Goal: Find specific page/section: Find specific page/section

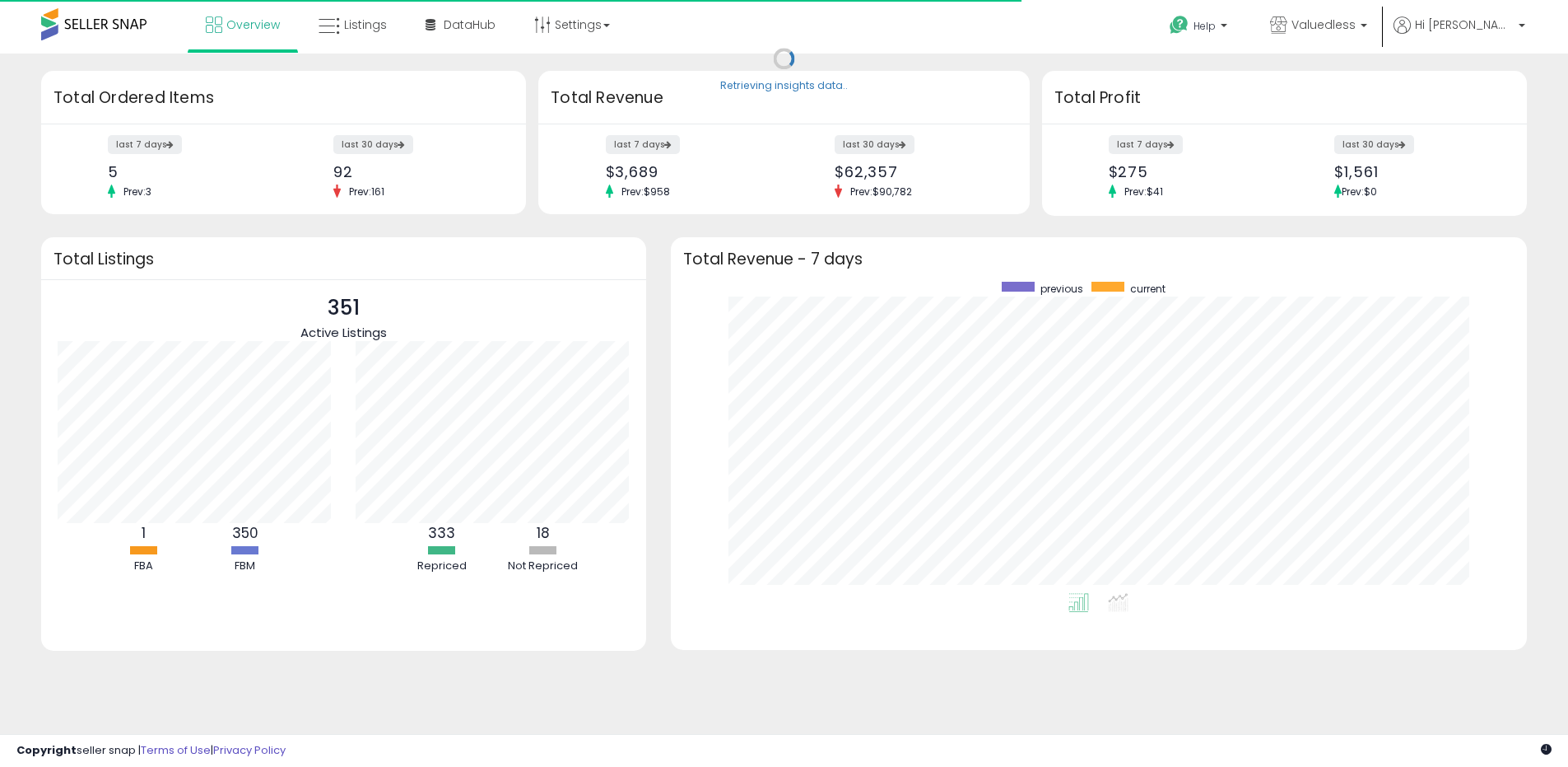
scroll to position [311, 824]
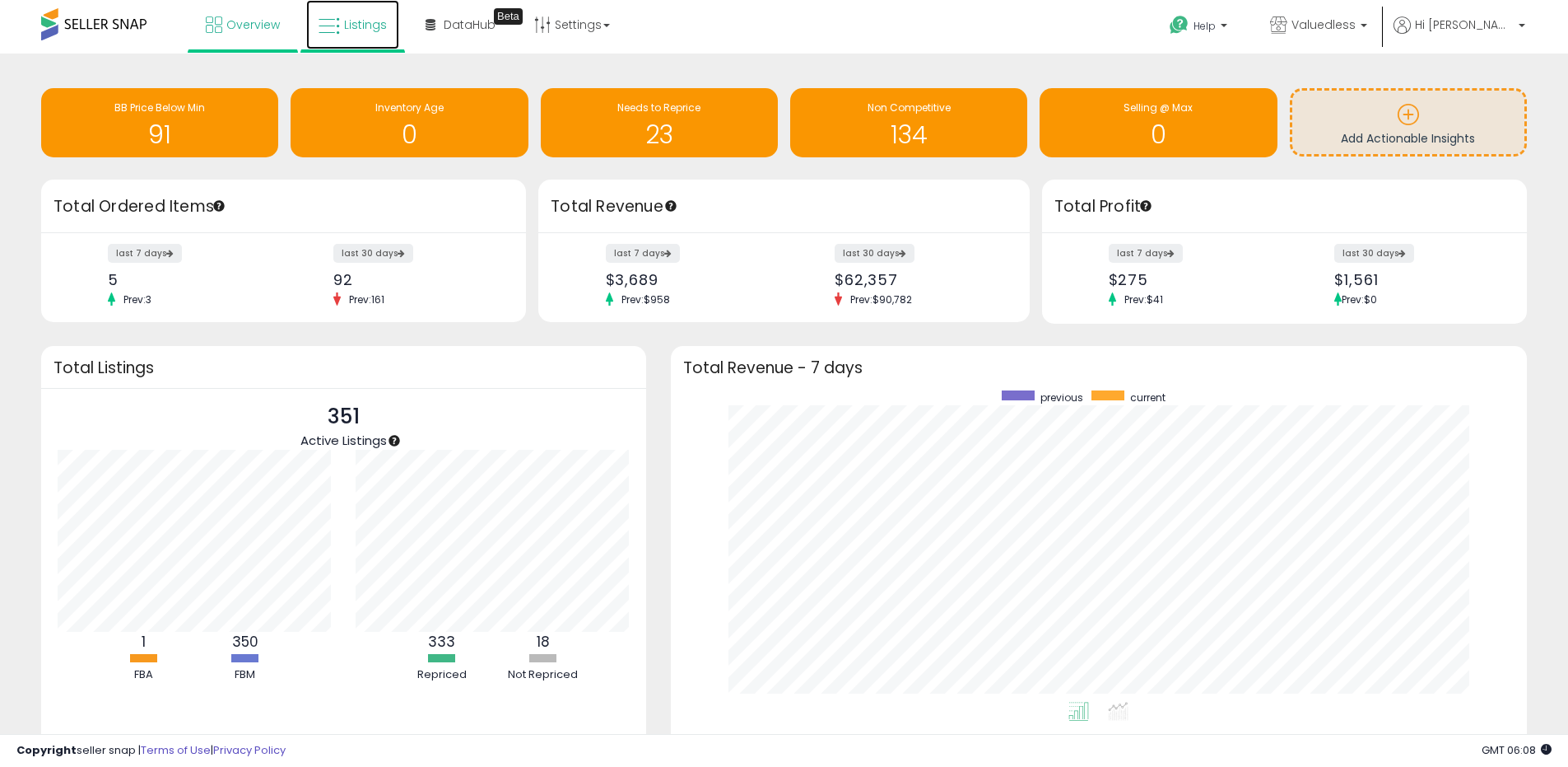
click at [381, 34] on link "Listings" at bounding box center [352, 25] width 93 height 49
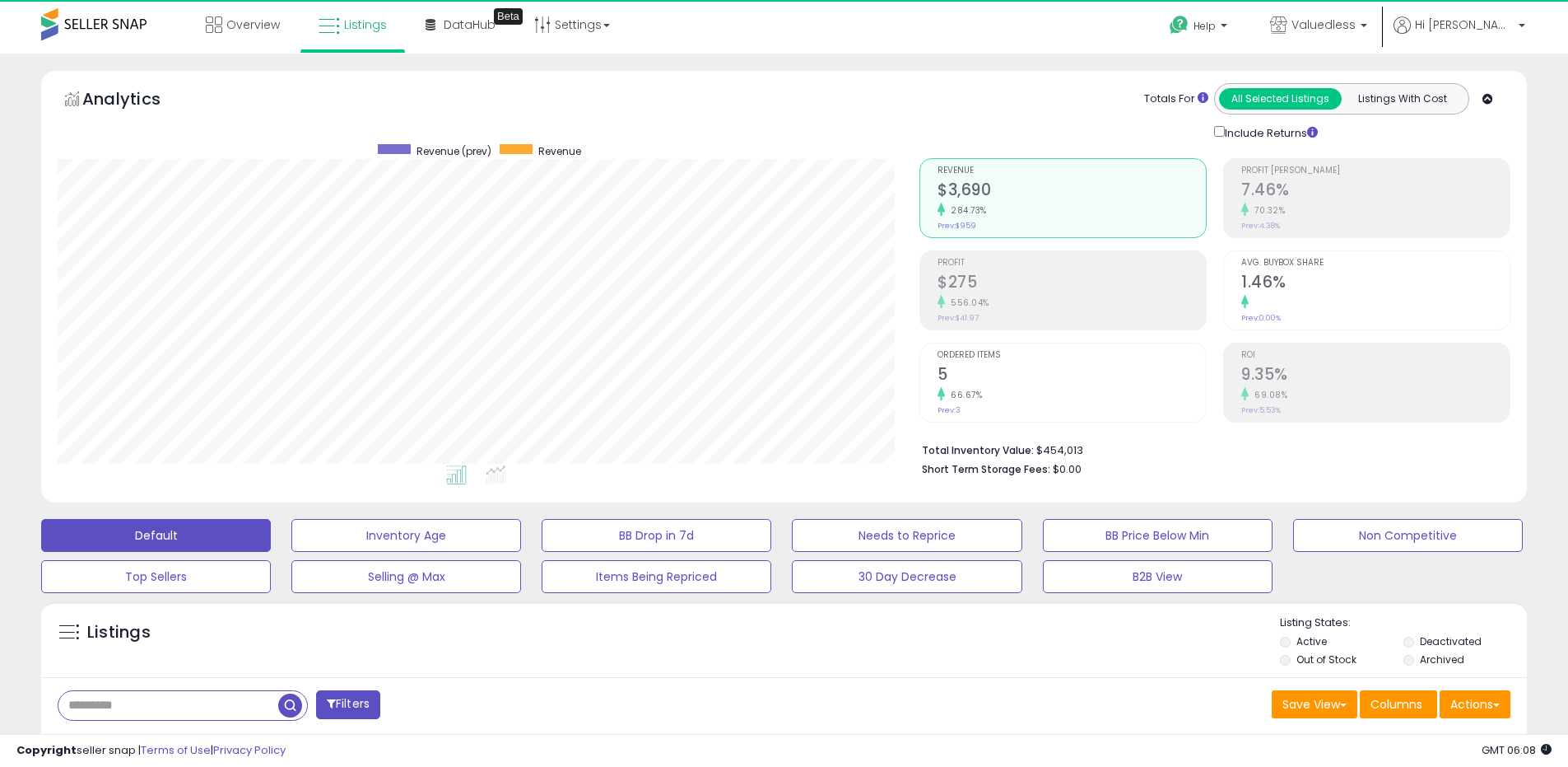
scroll to position [337, 862]
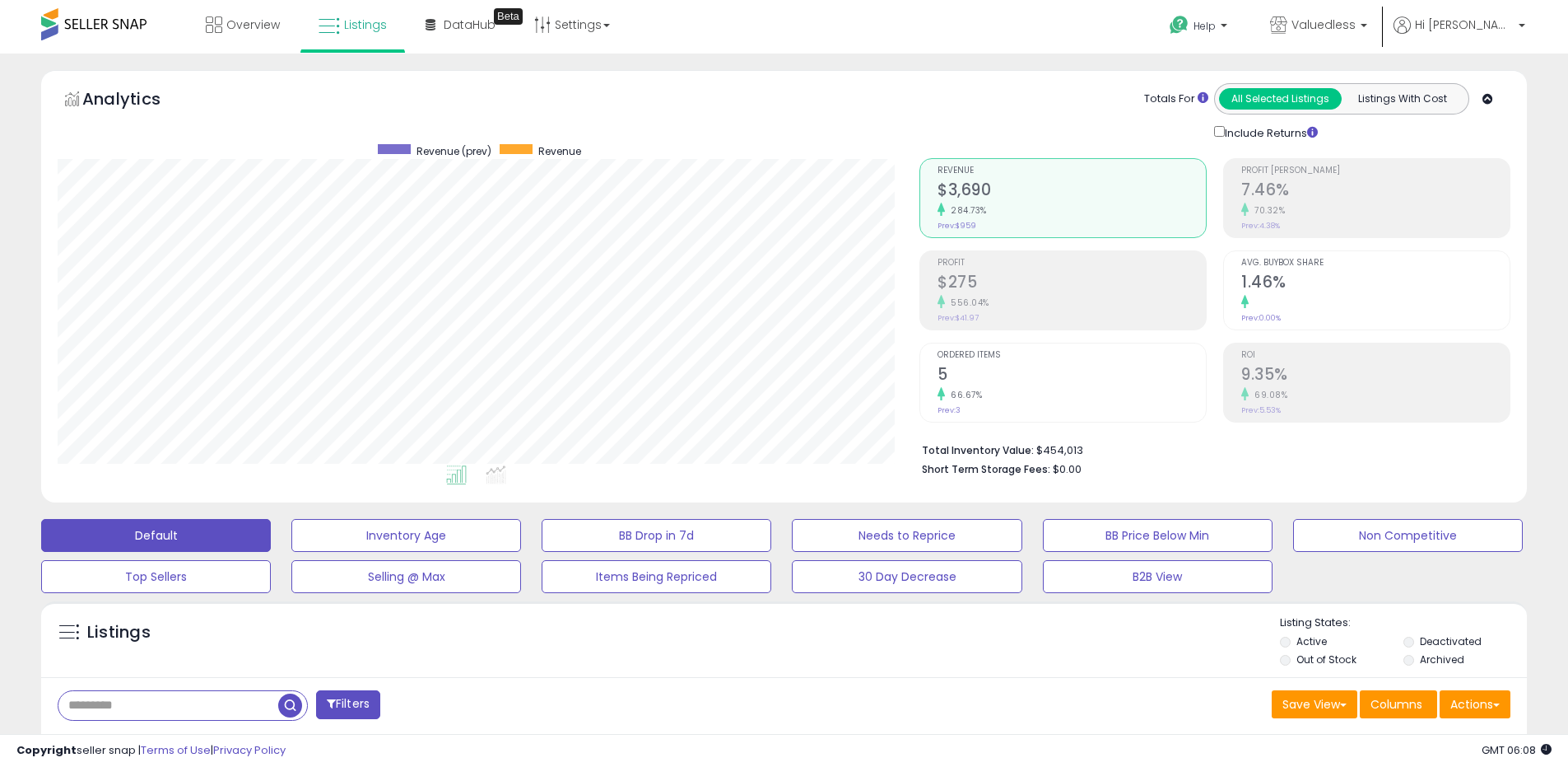
click at [1415, 643] on li "Deactivated" at bounding box center [1463, 642] width 121 height 18
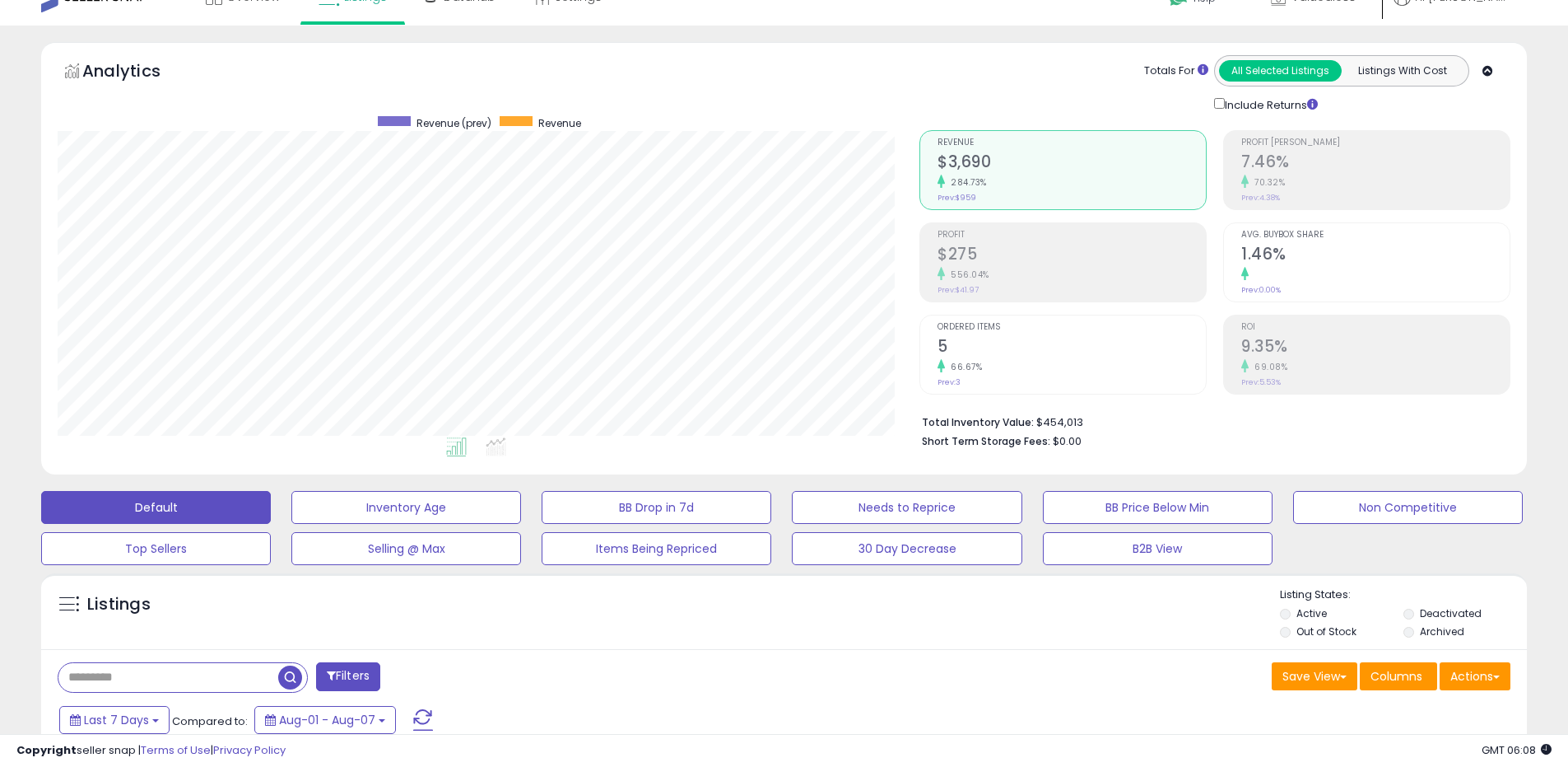
scroll to position [262, 0]
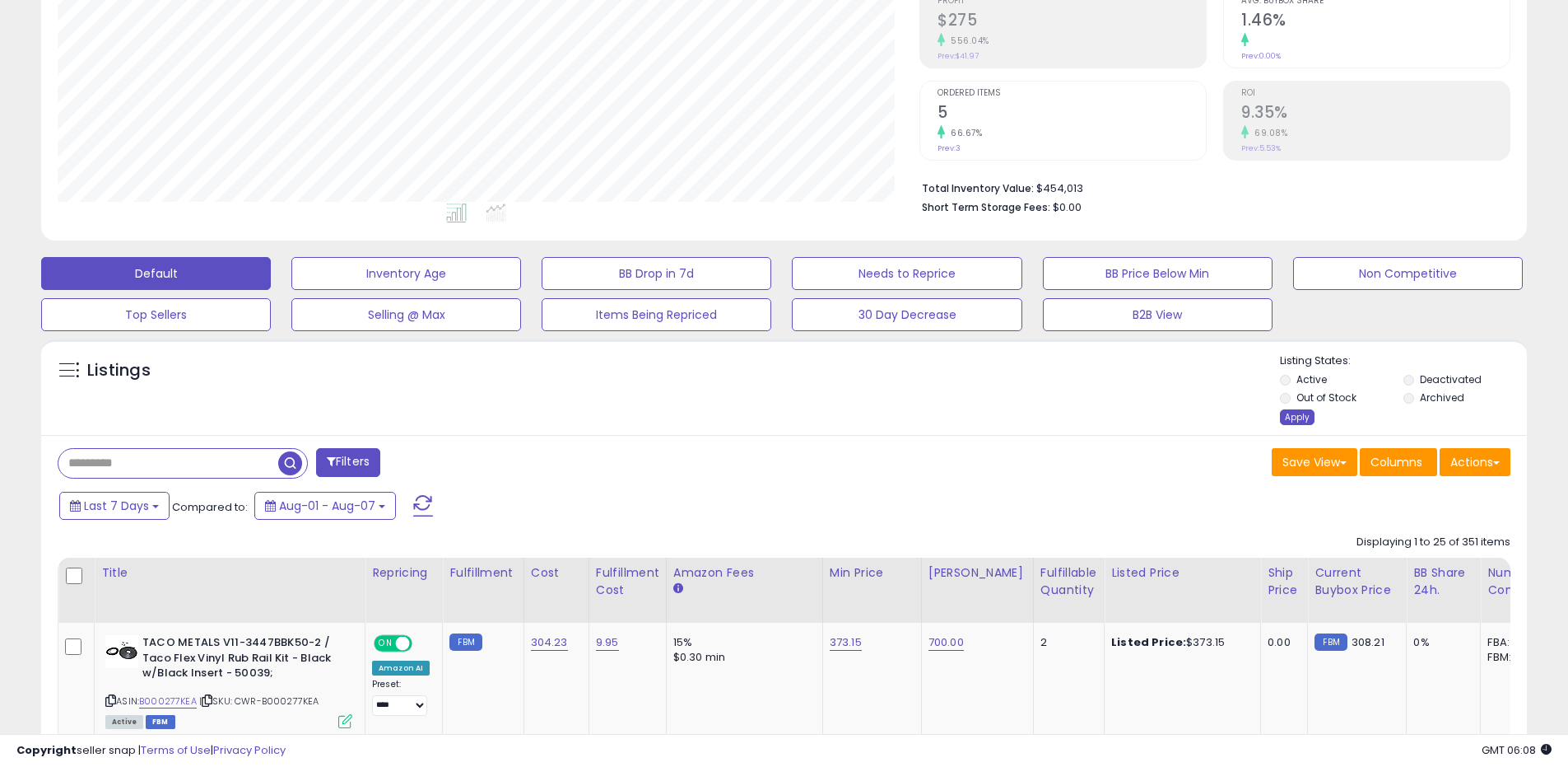
click at [1298, 417] on div "Apply" at bounding box center [1296, 417] width 34 height 16
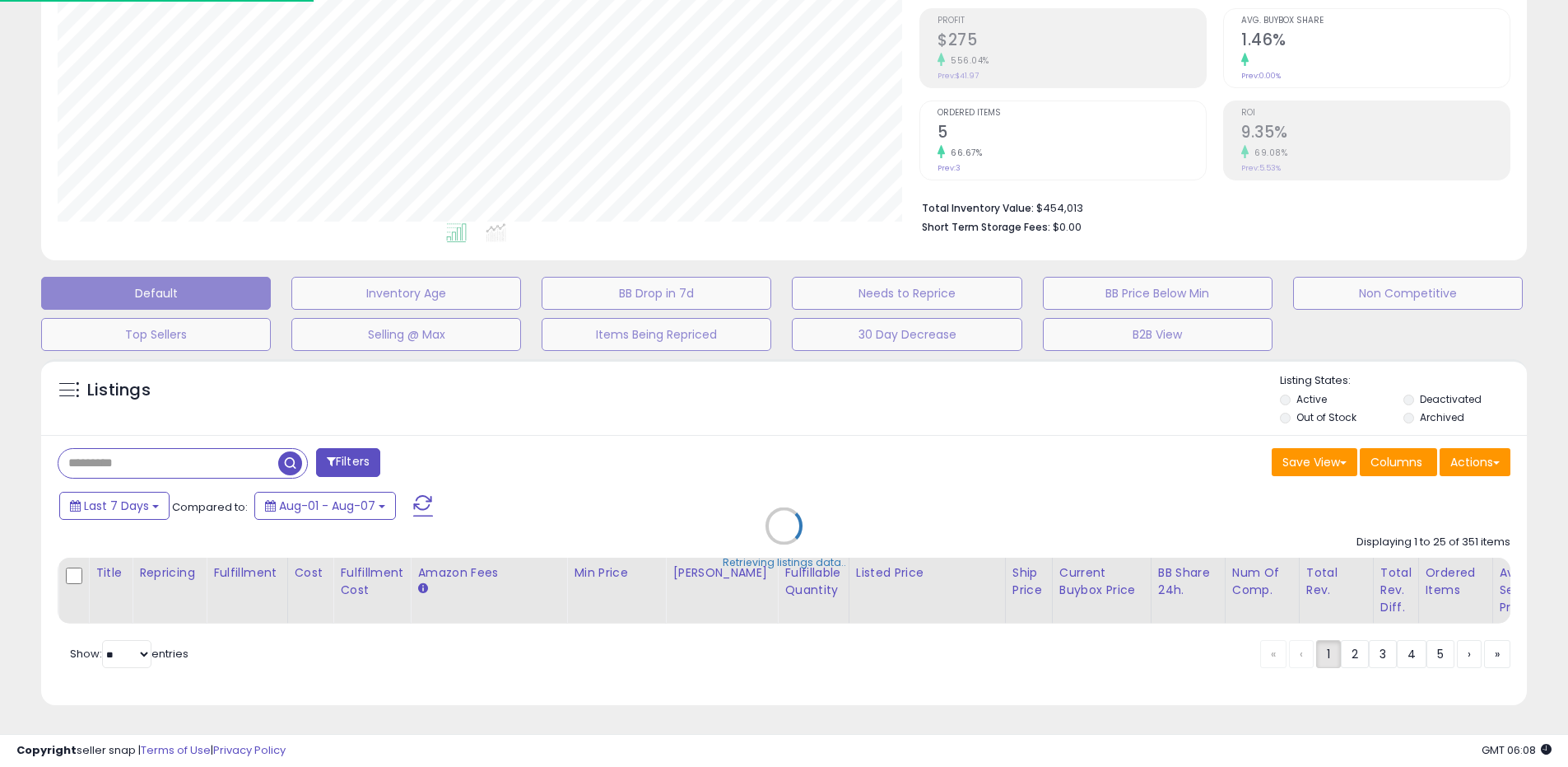
scroll to position [337, 869]
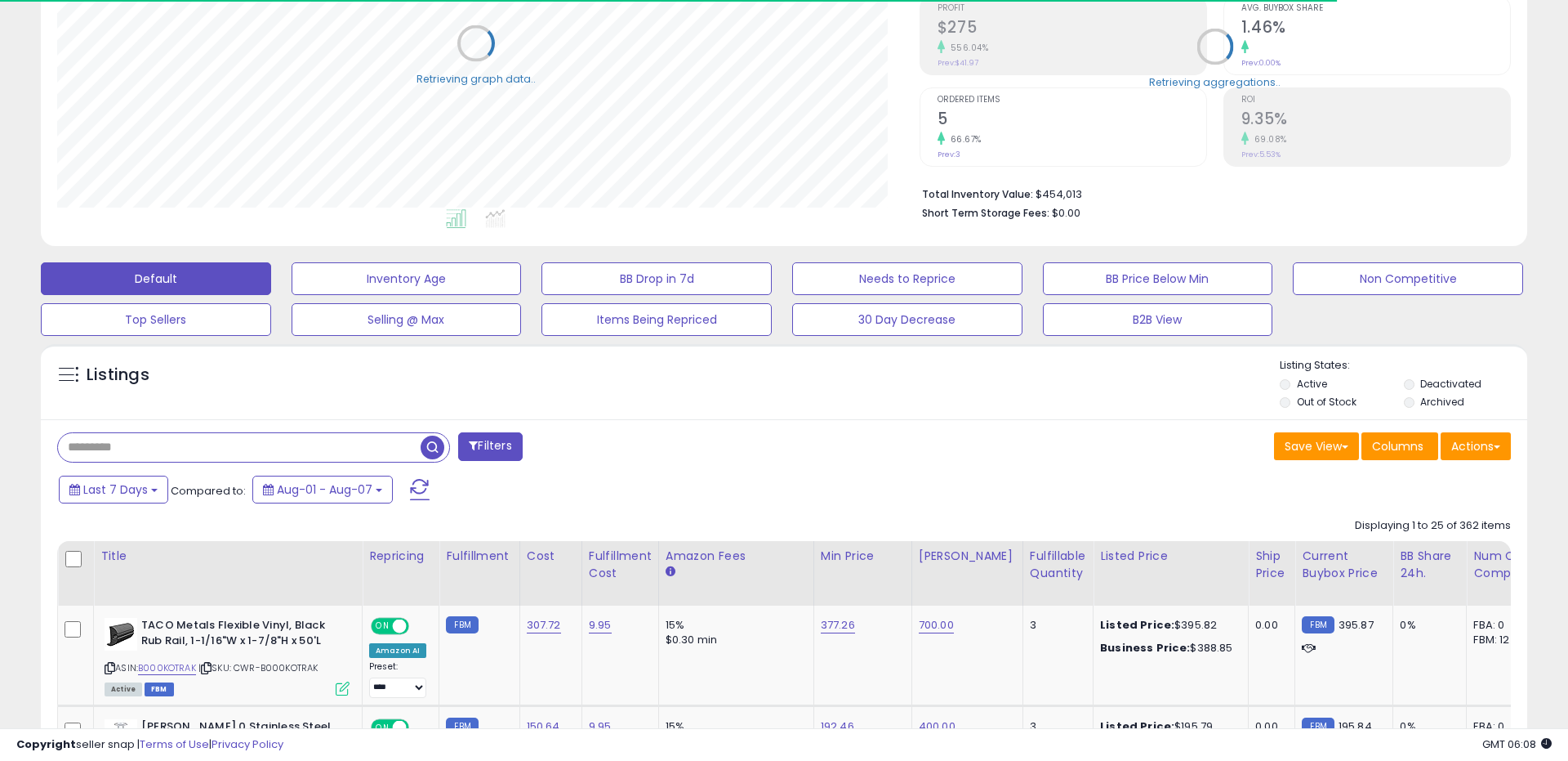
click at [182, 450] on input "text" at bounding box center [239, 447] width 363 height 28
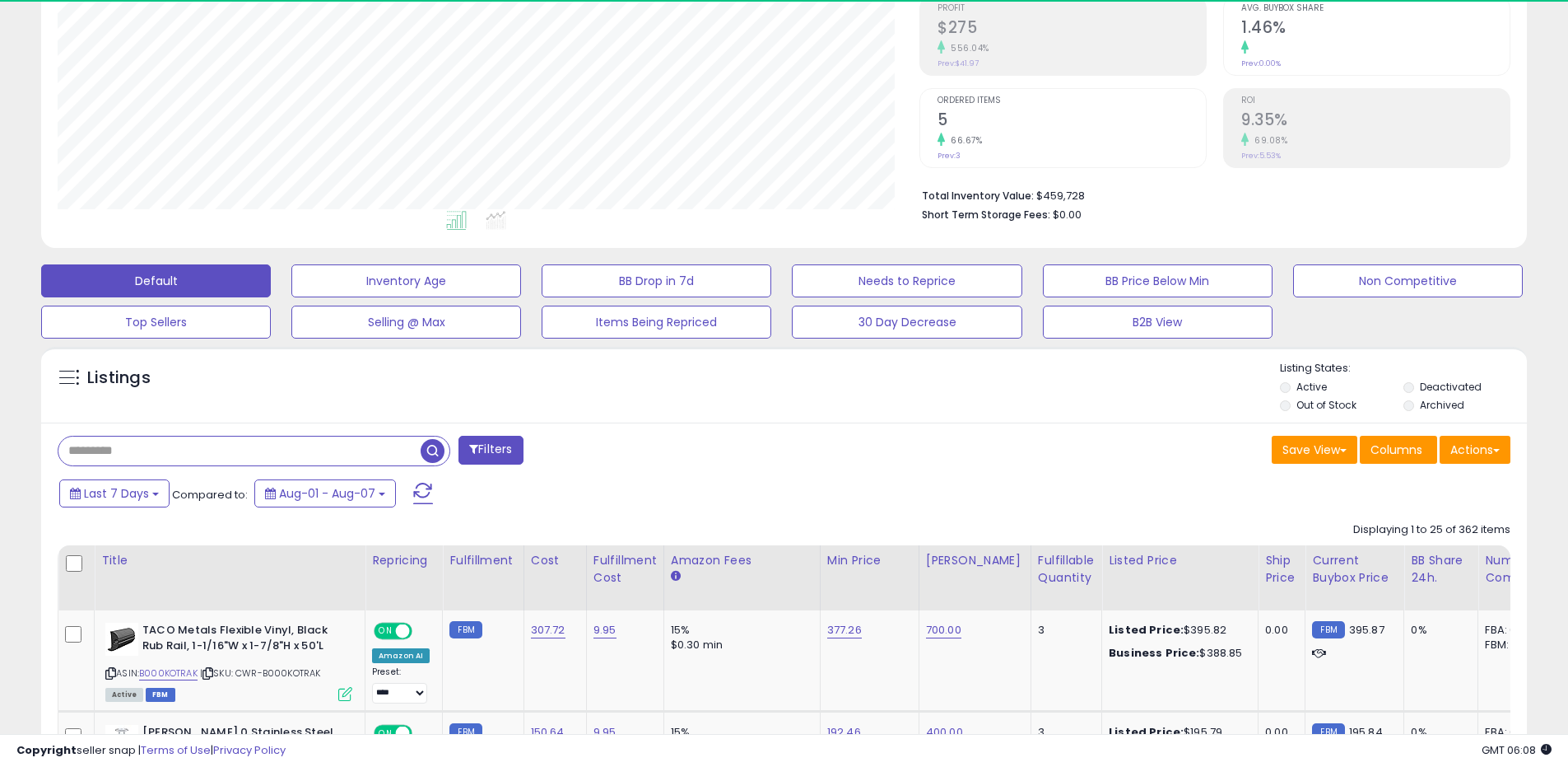
paste input "**********"
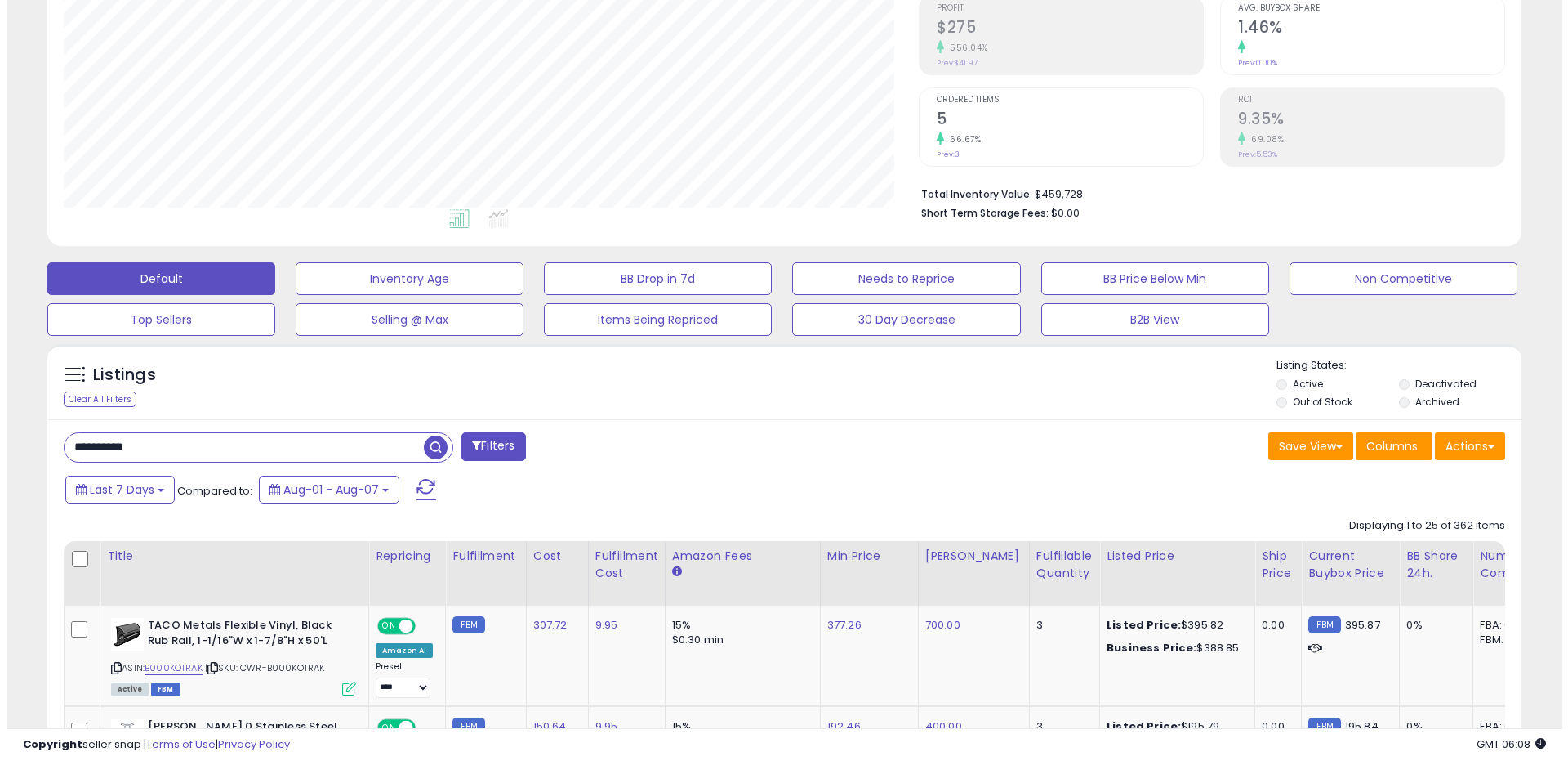
scroll to position [335, 855]
type input "**********"
click at [428, 451] on span "button" at bounding box center [429, 447] width 23 height 23
